Goal: Information Seeking & Learning: Learn about a topic

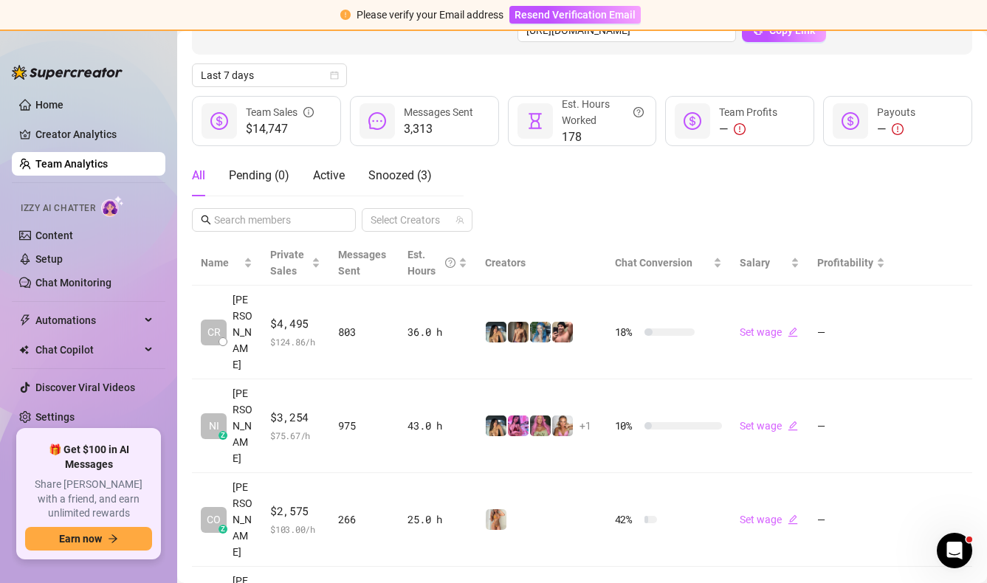
scroll to position [177, 0]
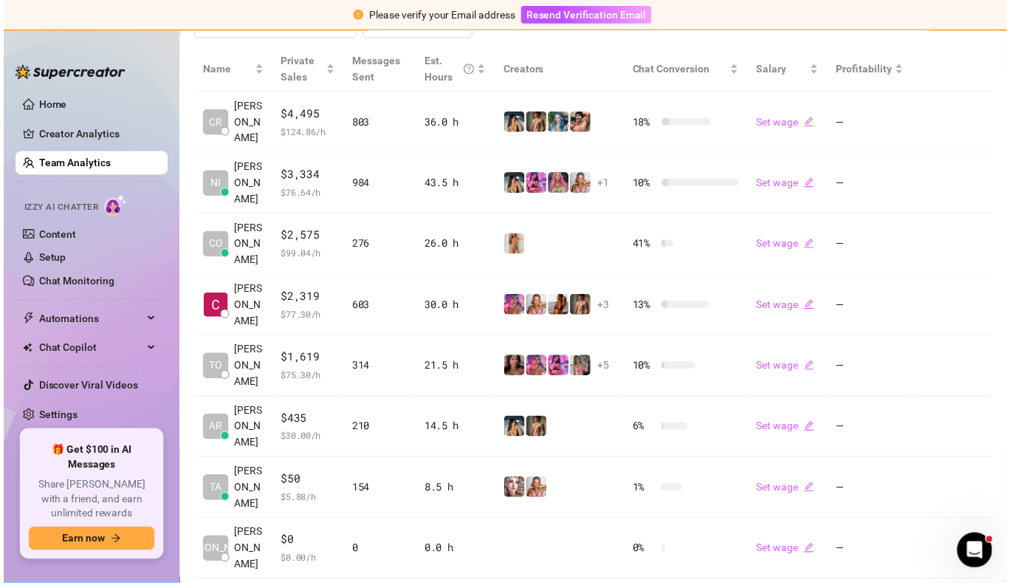
scroll to position [308, 0]
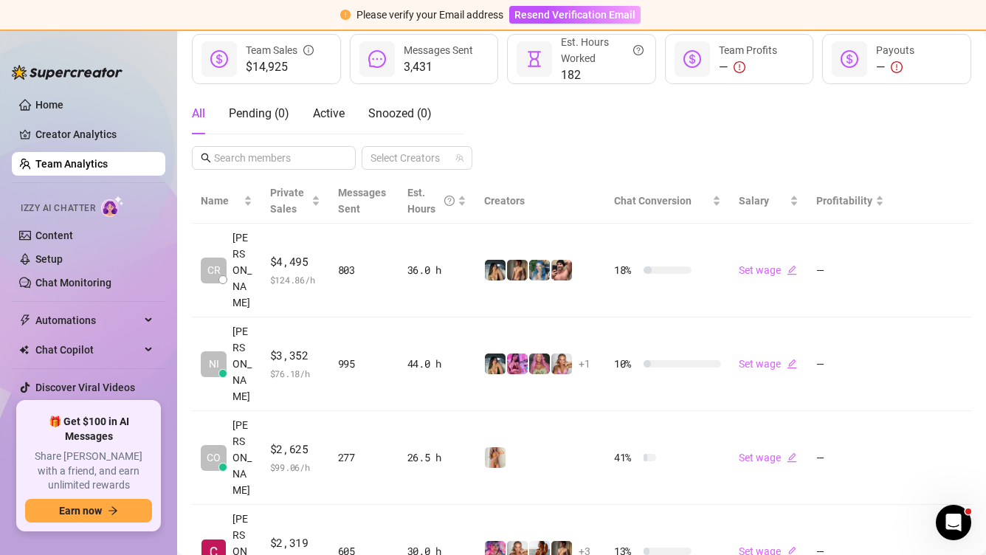
scroll to position [236, 0]
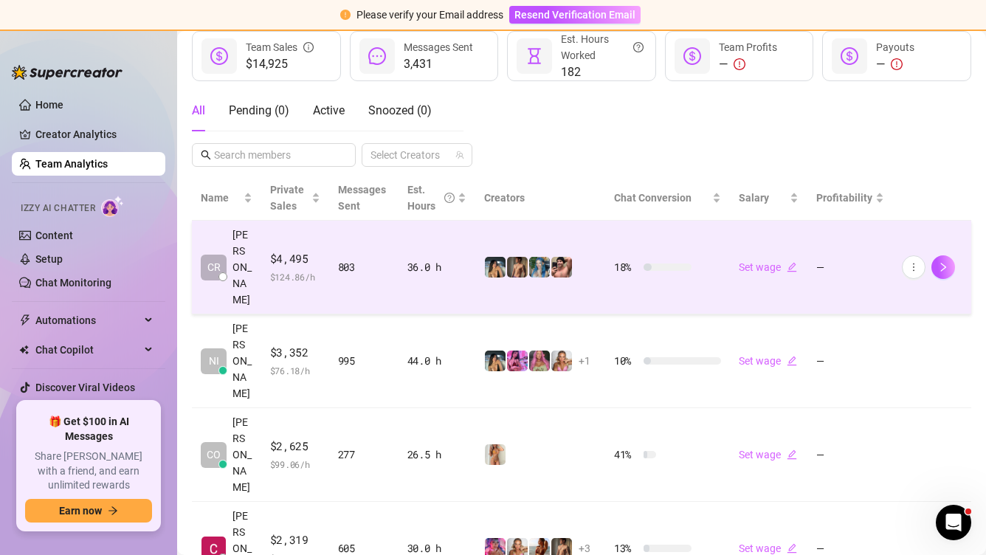
click at [421, 273] on td "36.0 h" at bounding box center [437, 268] width 77 height 94
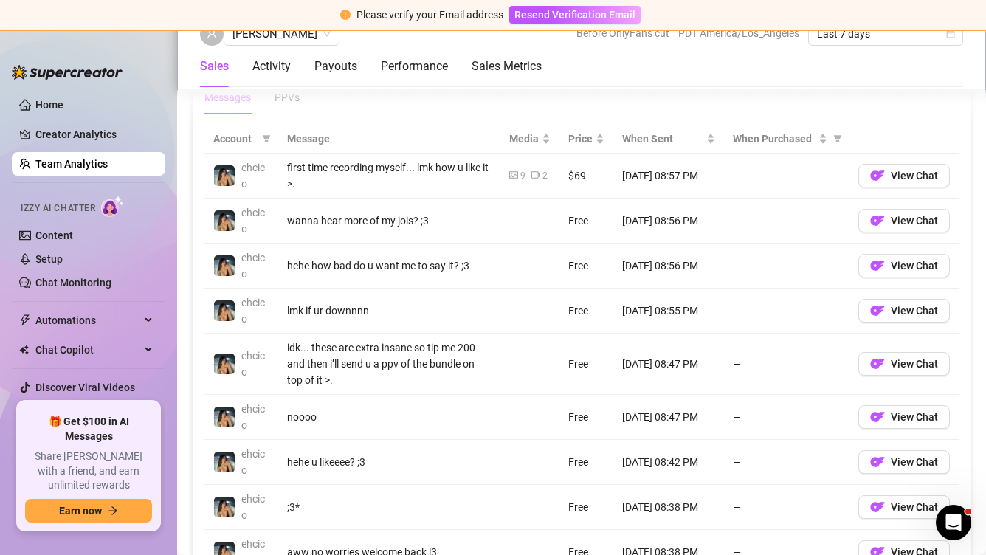
scroll to position [993, 0]
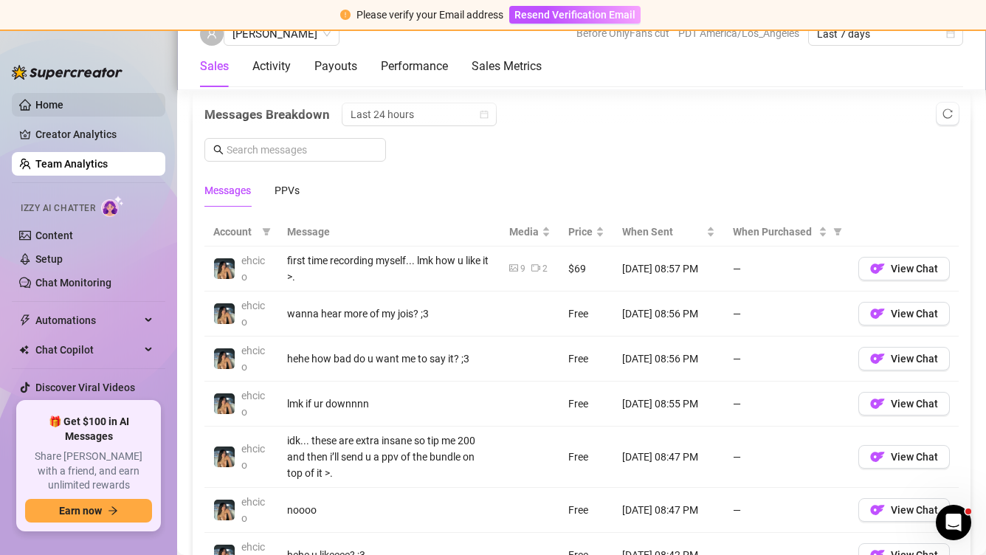
click at [63, 106] on link "Home" at bounding box center [49, 105] width 28 height 12
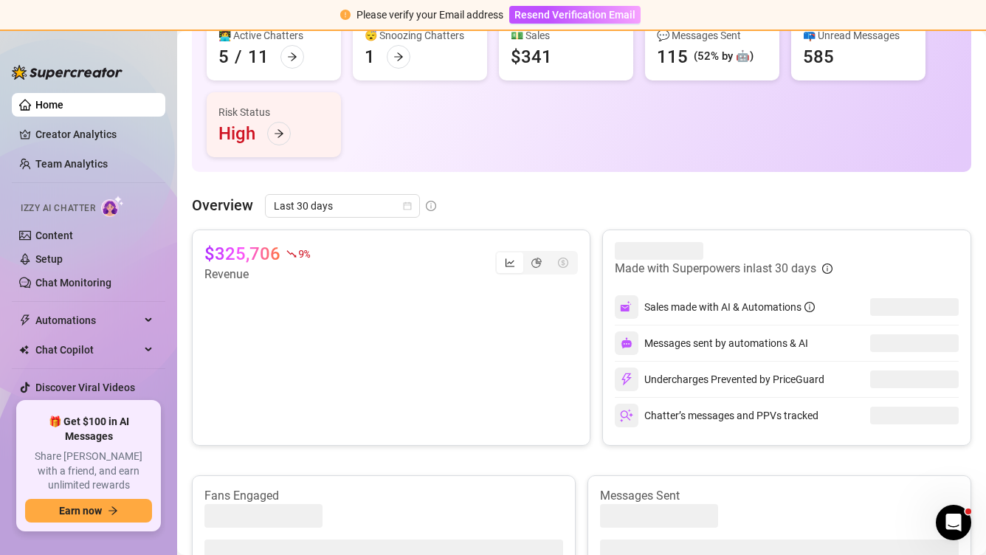
scroll to position [179, 0]
click at [81, 126] on link "Creator Analytics" at bounding box center [94, 135] width 118 height 24
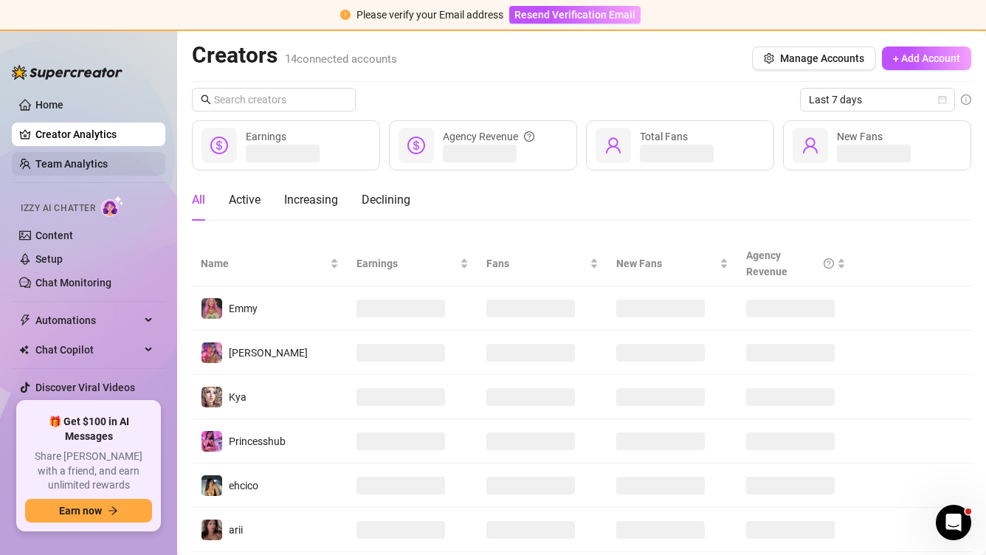
click at [71, 170] on link "Team Analytics" at bounding box center [71, 164] width 72 height 12
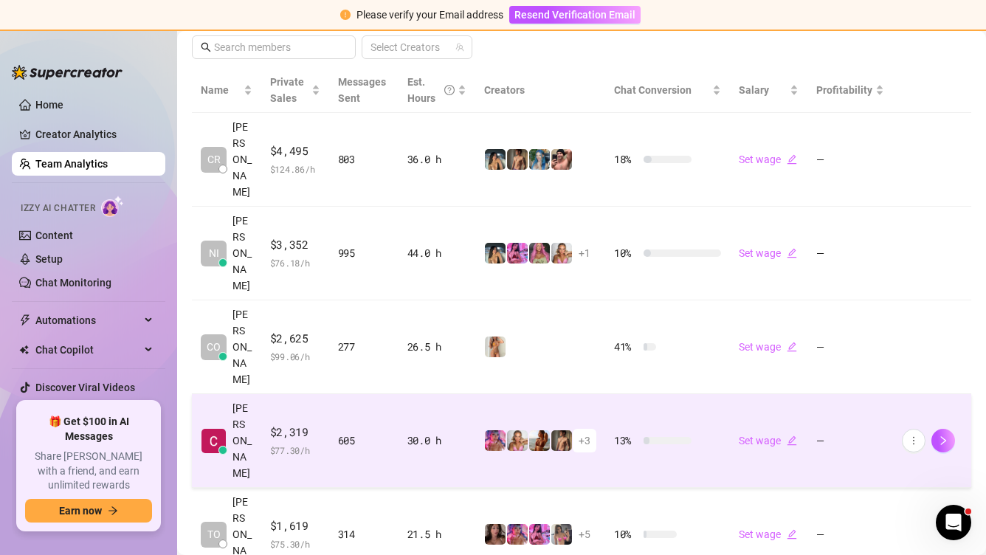
scroll to position [319, 0]
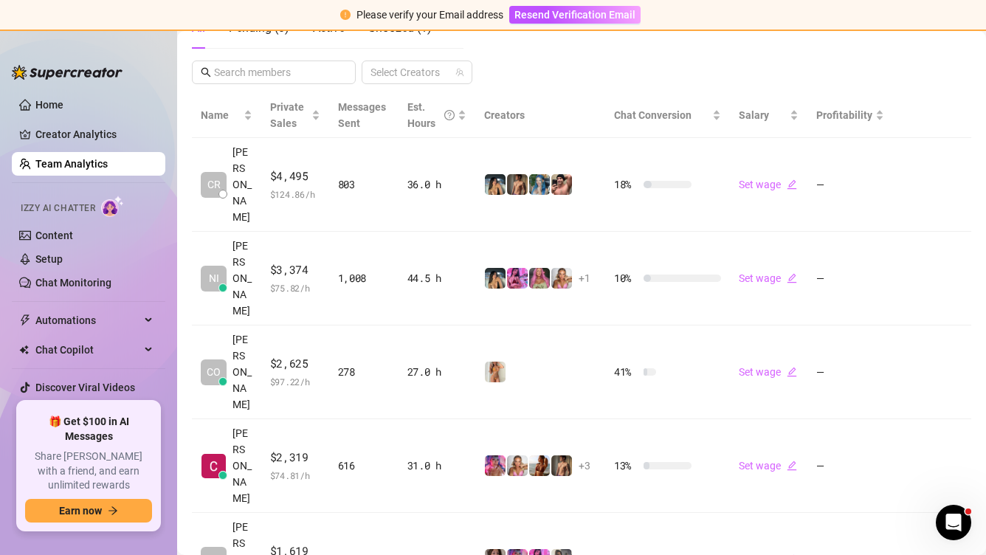
scroll to position [322, 0]
